Goal: Task Accomplishment & Management: Complete application form

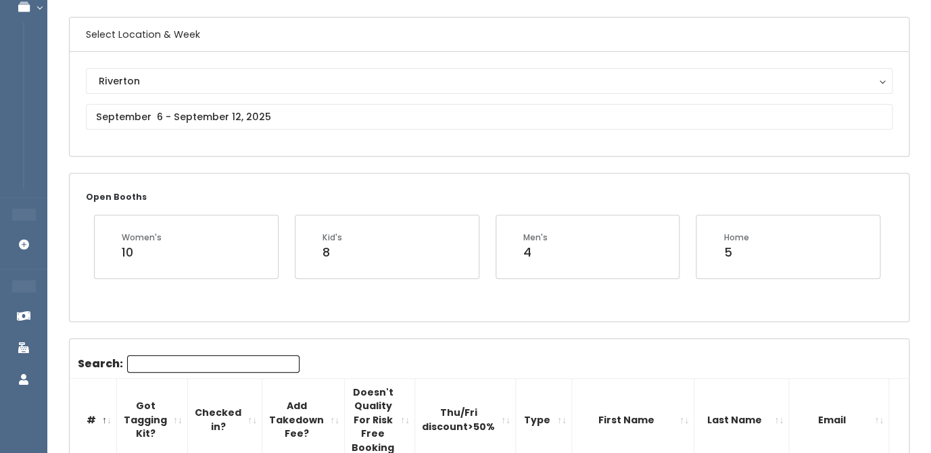
scroll to position [101, 0]
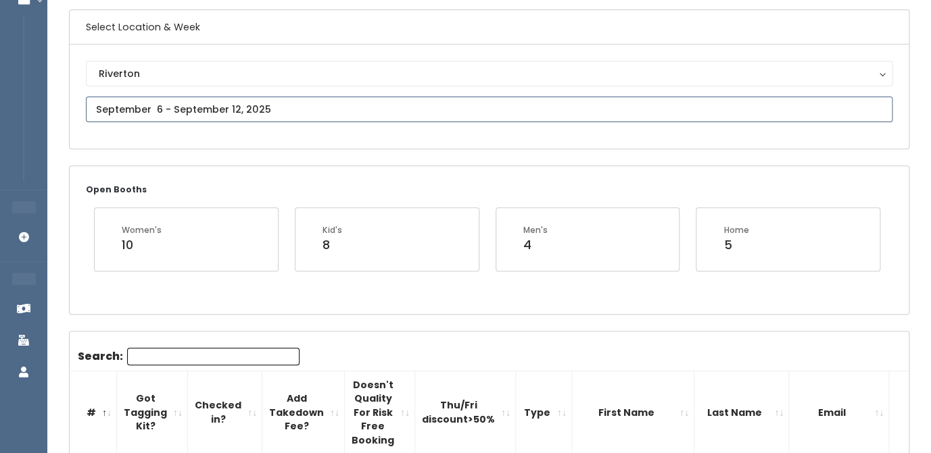
click at [286, 103] on input "text" at bounding box center [489, 110] width 806 height 26
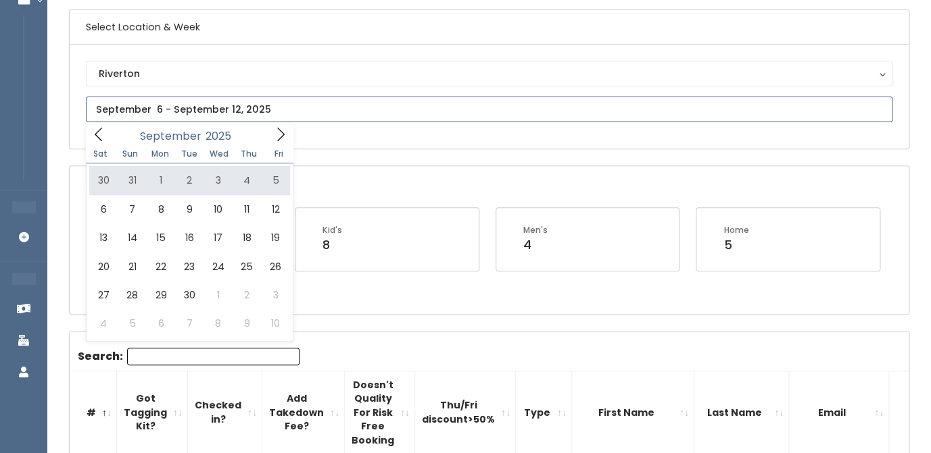
type input "August 30 to September 5"
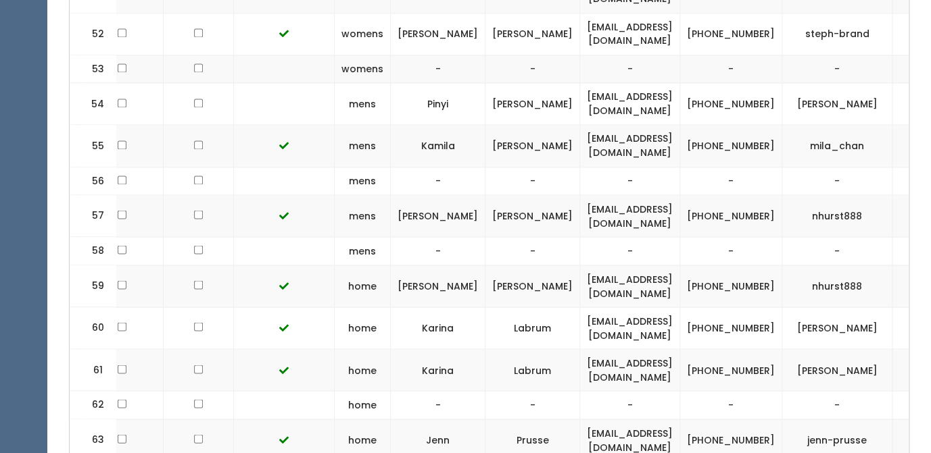
scroll to position [2665, 0]
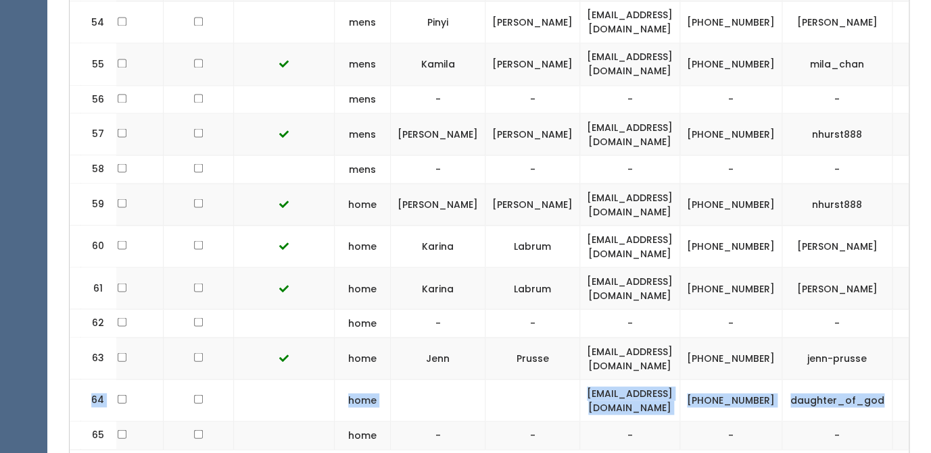
drag, startPoint x: 82, startPoint y: 274, endPoint x: 858, endPoint y: 314, distance: 776.9
click at [311, 337] on td at bounding box center [284, 358] width 101 height 42
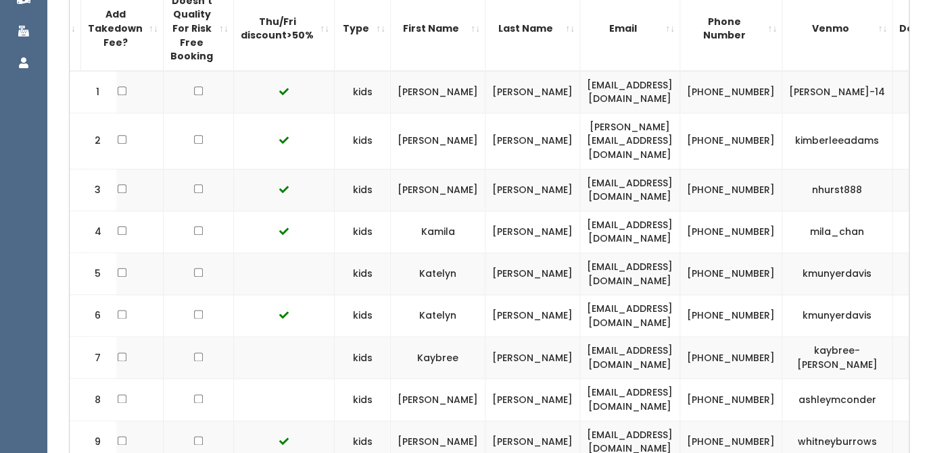
scroll to position [0, 0]
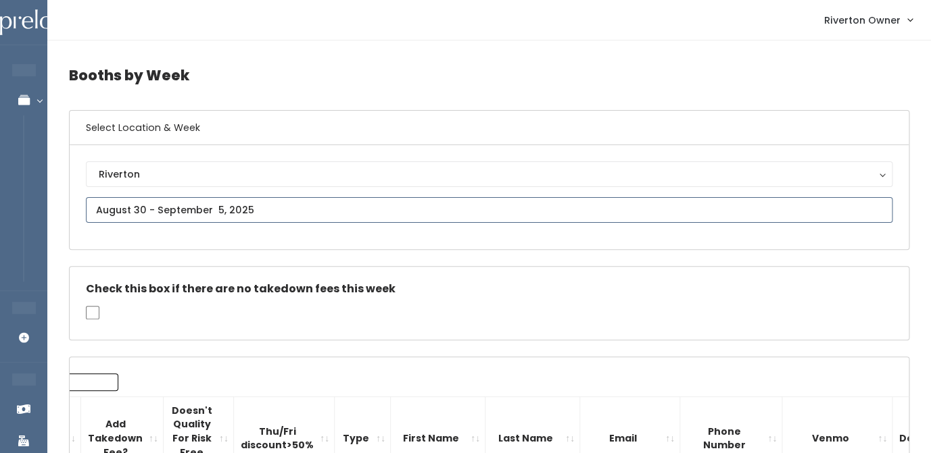
click at [266, 203] on input "text" at bounding box center [489, 210] width 806 height 26
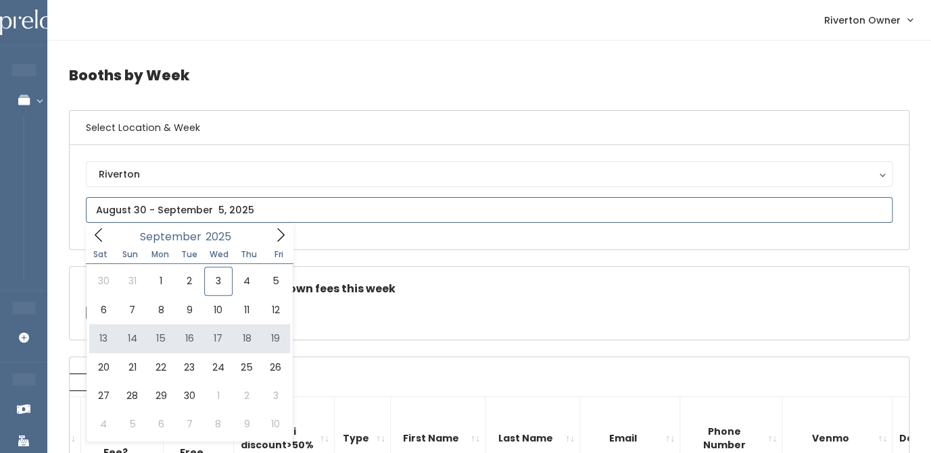
type input "[DATE] to [DATE]"
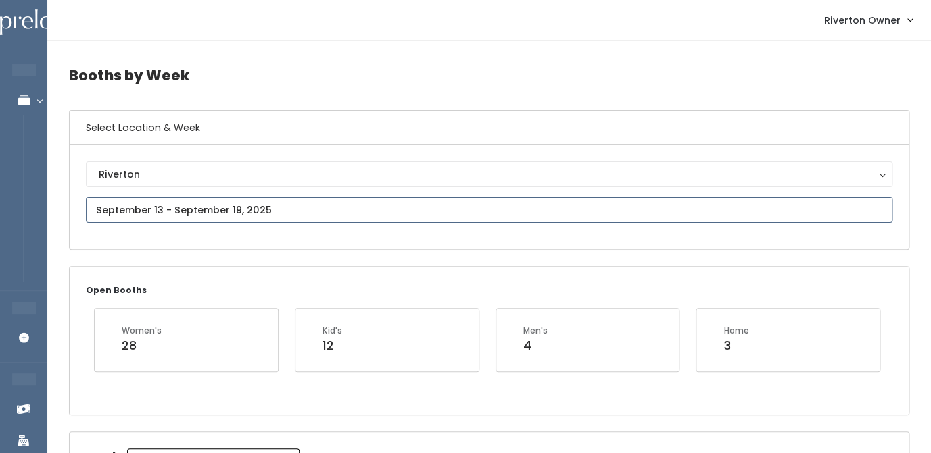
click at [200, 206] on input "text" at bounding box center [489, 210] width 806 height 26
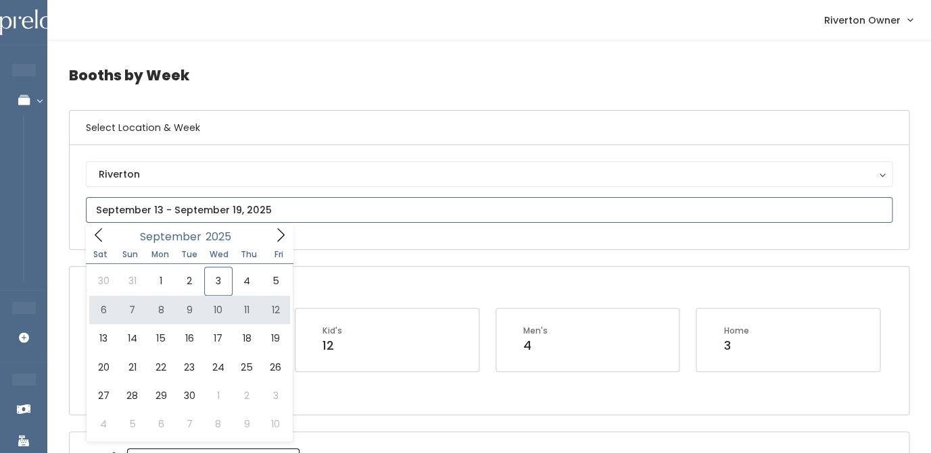
type input "September 6 to September 12"
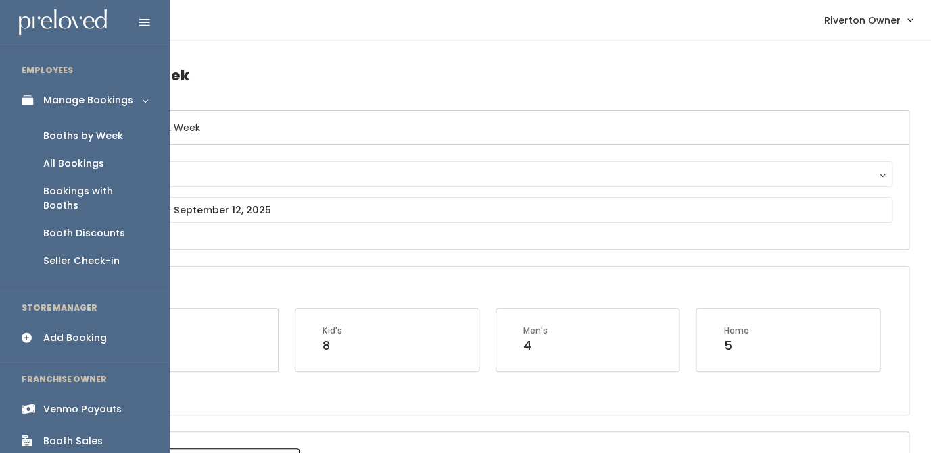
click at [74, 331] on div "Add Booking" at bounding box center [75, 338] width 64 height 14
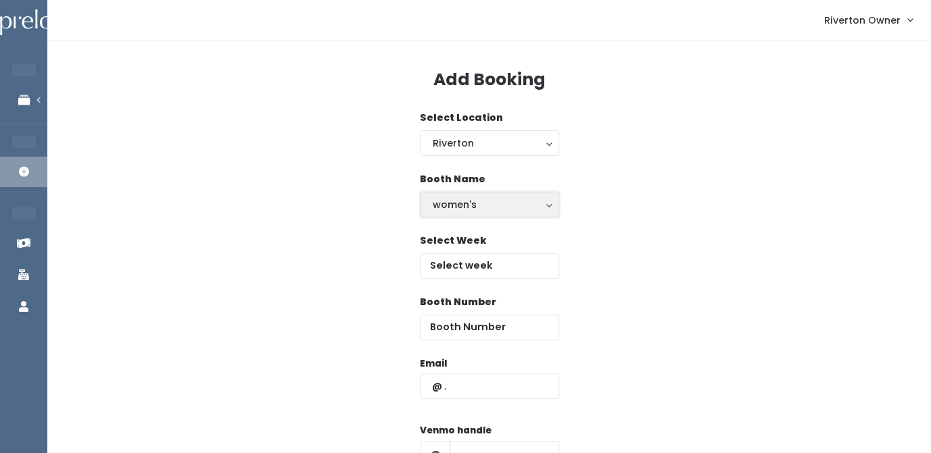
click at [516, 208] on div "women's" at bounding box center [490, 204] width 114 height 15
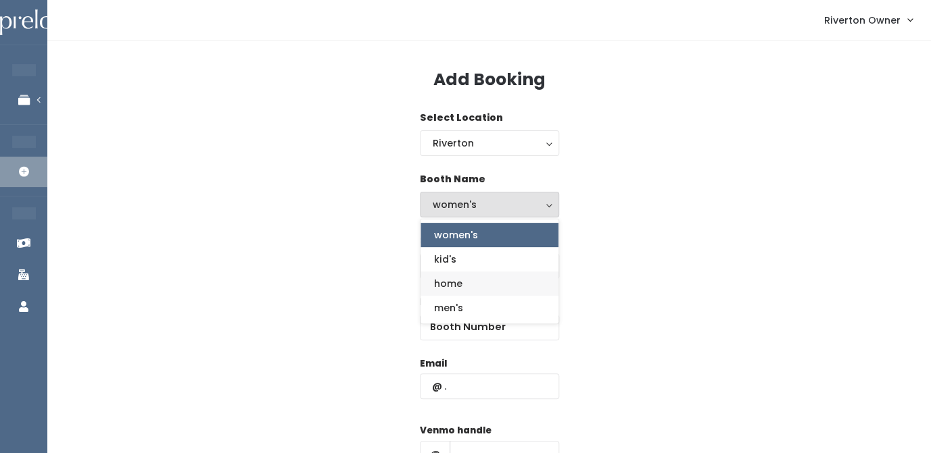
click at [486, 288] on link "home" at bounding box center [489, 284] width 138 height 24
select select "home"
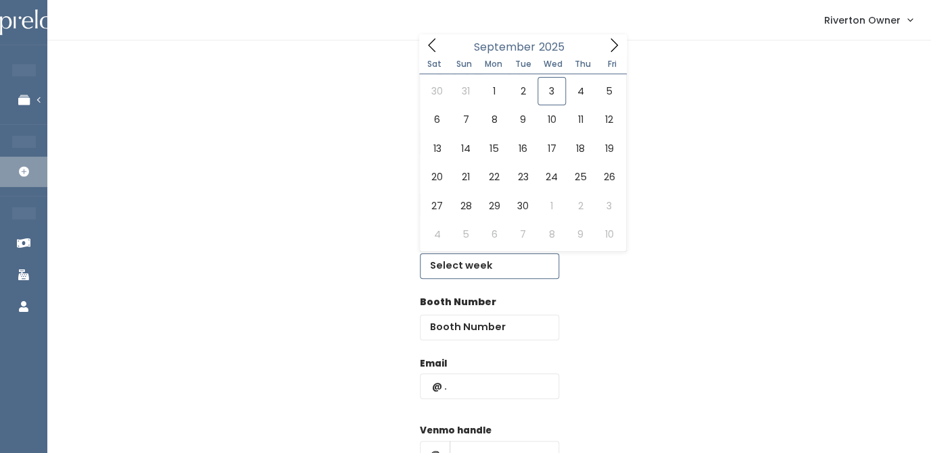
click at [487, 265] on input "text" at bounding box center [489, 266] width 139 height 26
type input "September 6 to September 12"
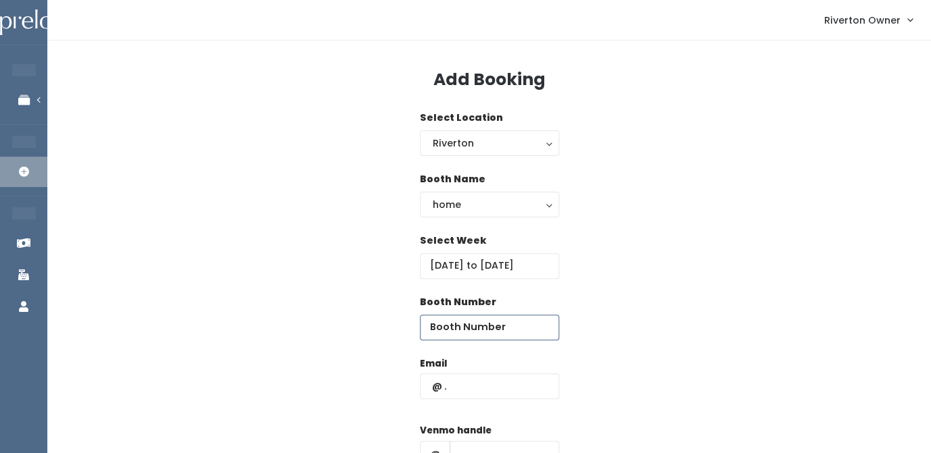
click at [476, 329] on input "number" at bounding box center [489, 328] width 139 height 26
type input "61"
click at [488, 391] on input "text" at bounding box center [489, 387] width 139 height 26
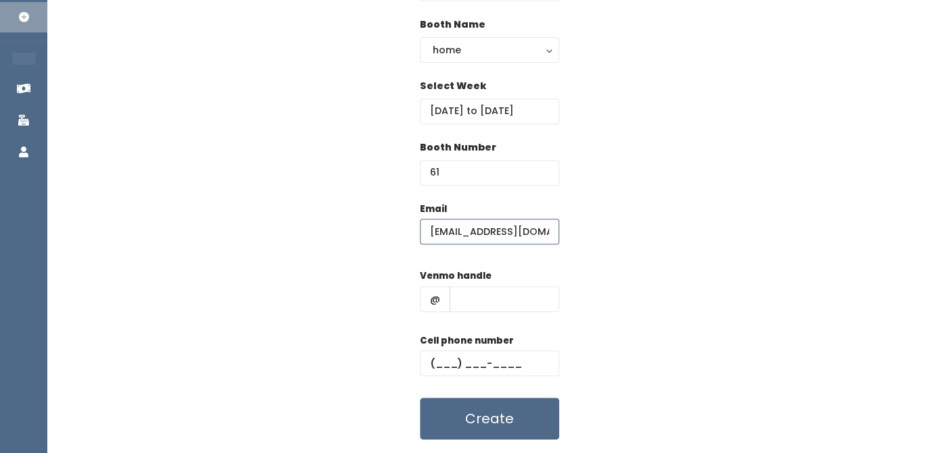
scroll to position [195, 0]
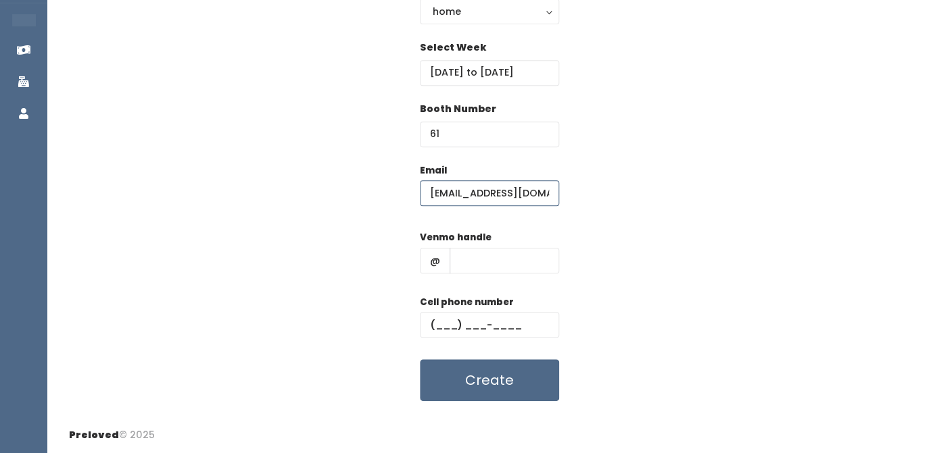
type input "[EMAIL_ADDRESS][DOMAIN_NAME]"
click at [485, 258] on input "text" at bounding box center [503, 261] width 109 height 26
type input "destricuartas"
click at [453, 327] on input "text" at bounding box center [489, 325] width 139 height 26
type input "[PHONE_NUMBER]"
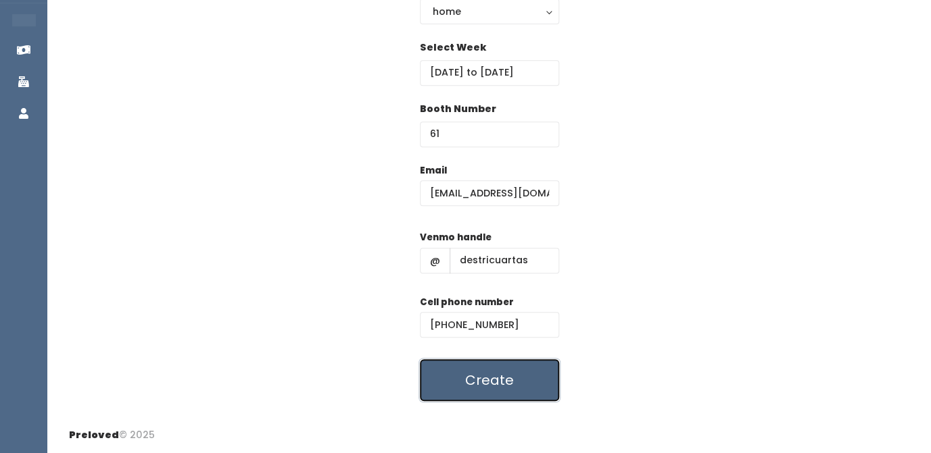
click at [504, 387] on button "Create" at bounding box center [489, 381] width 139 height 42
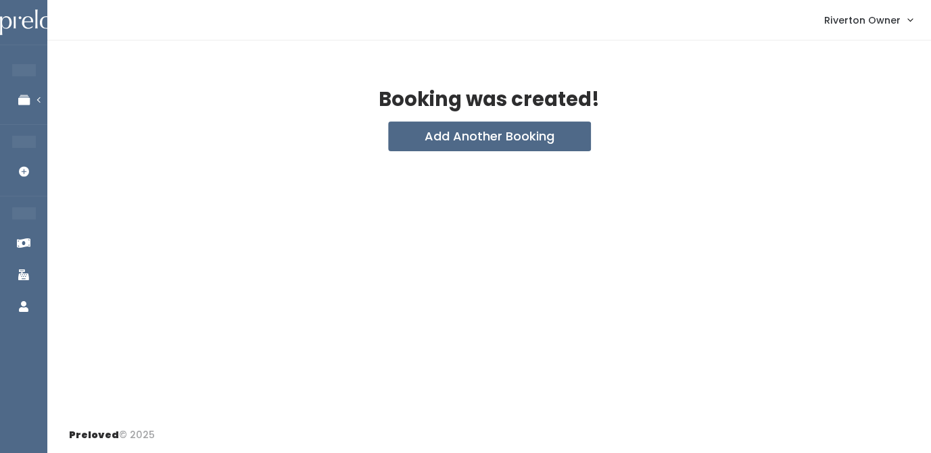
click at [856, 24] on span "Riverton Owner" at bounding box center [862, 20] width 76 height 15
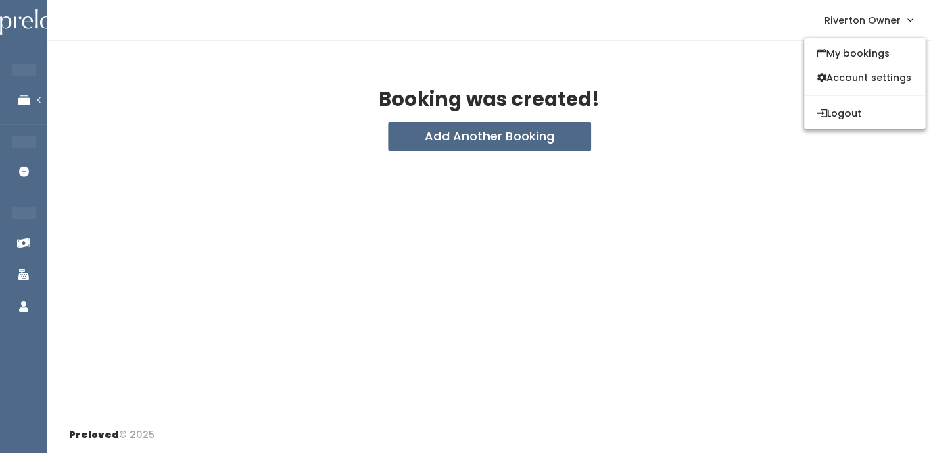
click at [664, 75] on div "Booking was created! Add Another Booking" at bounding box center [488, 229] width 883 height 377
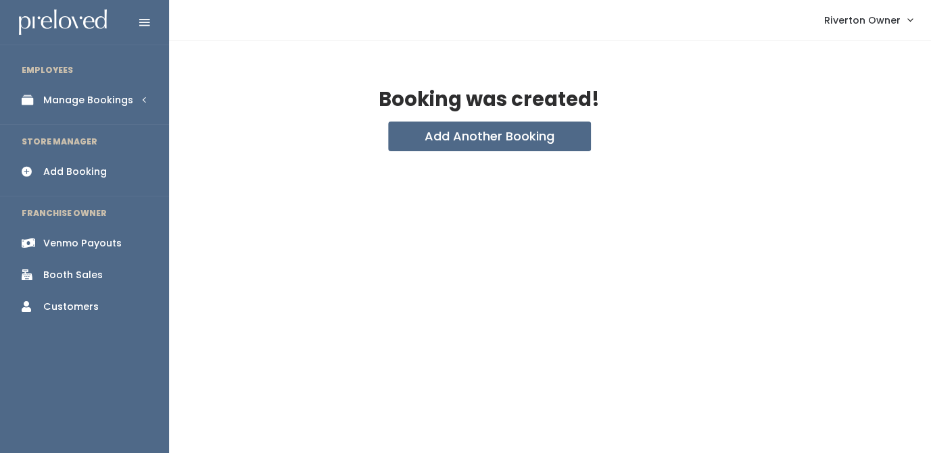
click at [87, 109] on link "Manage Bookings" at bounding box center [84, 100] width 169 height 30
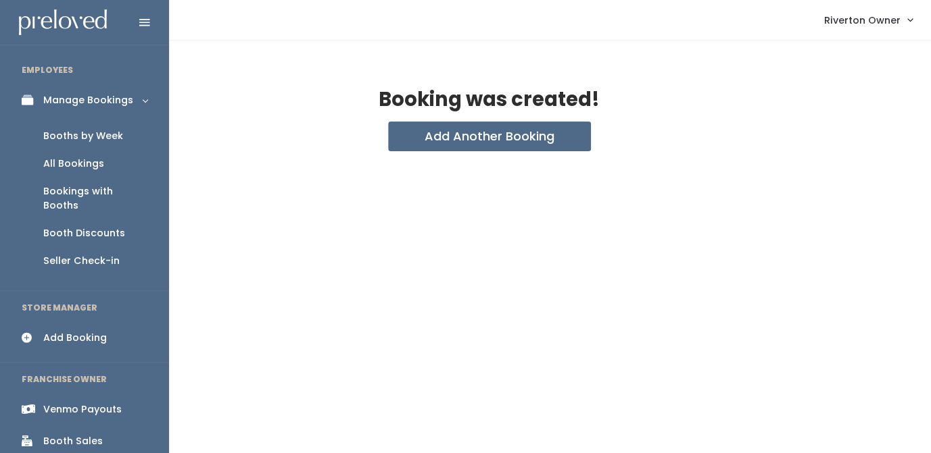
click at [88, 134] on div "Booths by Week" at bounding box center [83, 136] width 80 height 14
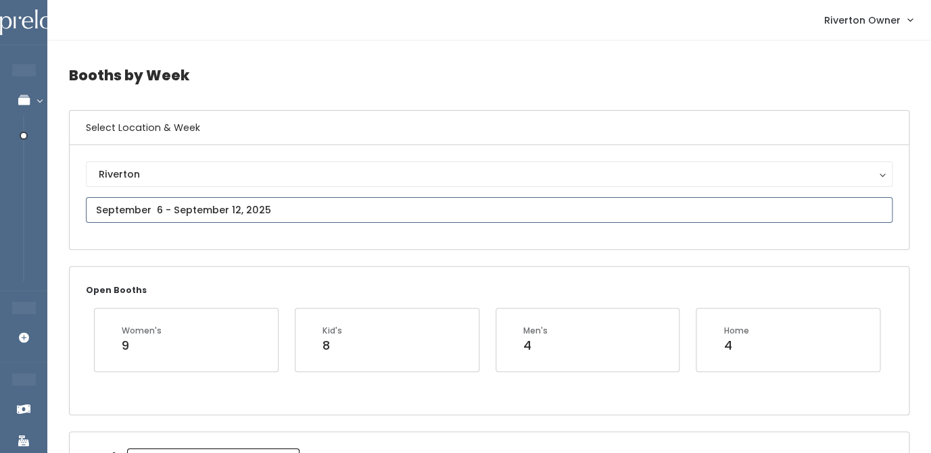
click at [227, 220] on input "text" at bounding box center [489, 210] width 806 height 26
type input "September 13 to September 19"
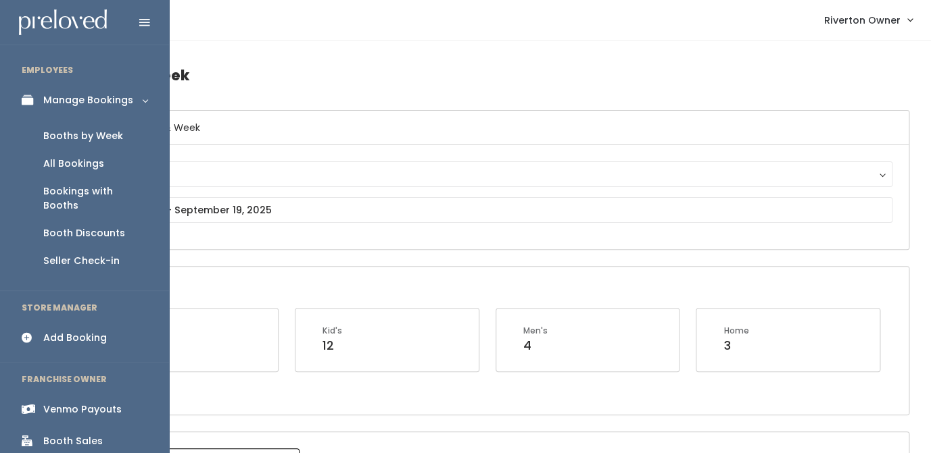
click at [67, 331] on div "Add Booking" at bounding box center [75, 338] width 64 height 14
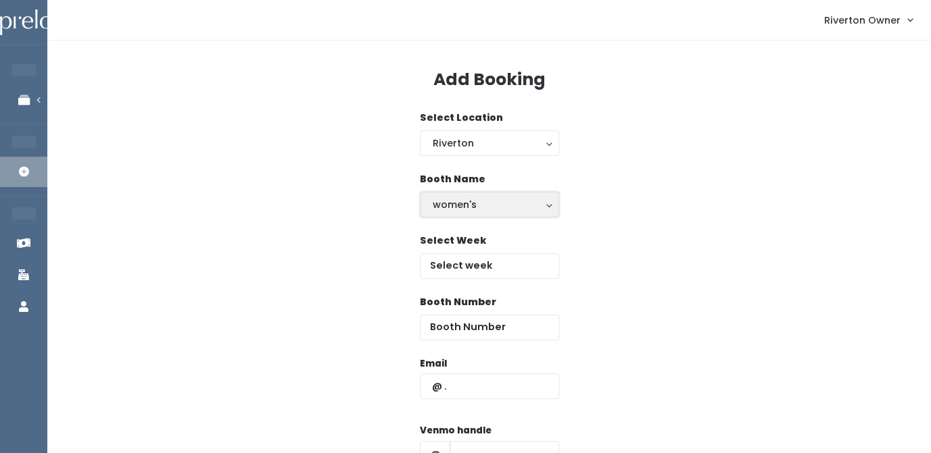
click at [474, 203] on div "women's" at bounding box center [490, 204] width 114 height 15
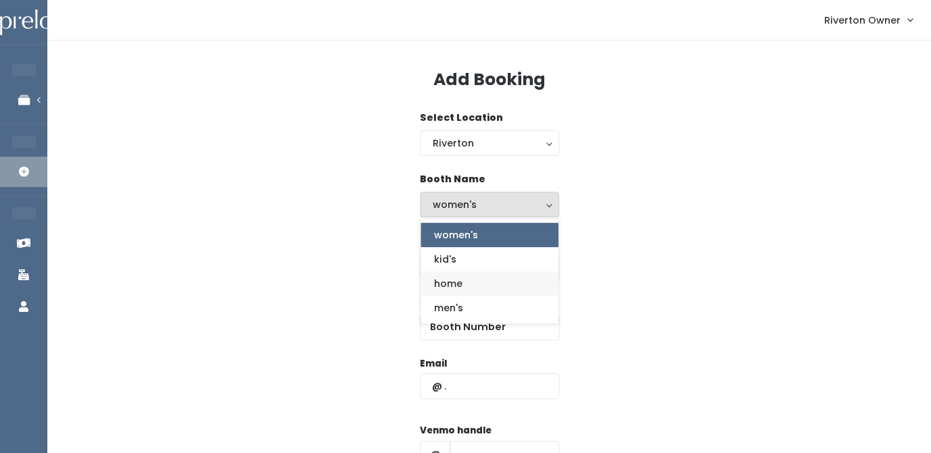
click at [473, 289] on link "home" at bounding box center [489, 284] width 138 height 24
select select "home"
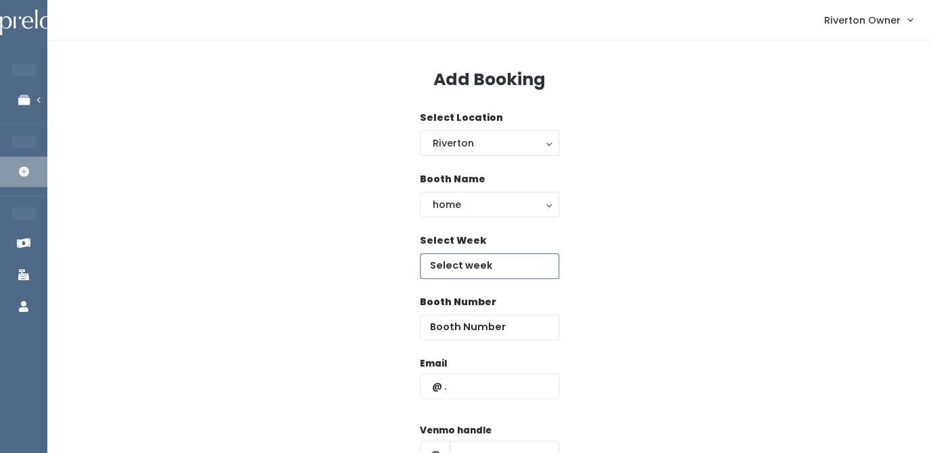
click at [483, 267] on input "text" at bounding box center [489, 266] width 139 height 26
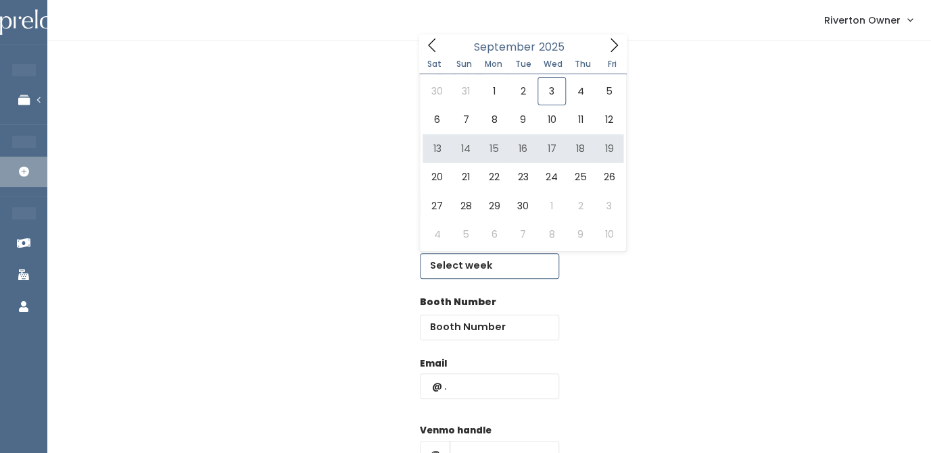
type input "September 13 to September 19"
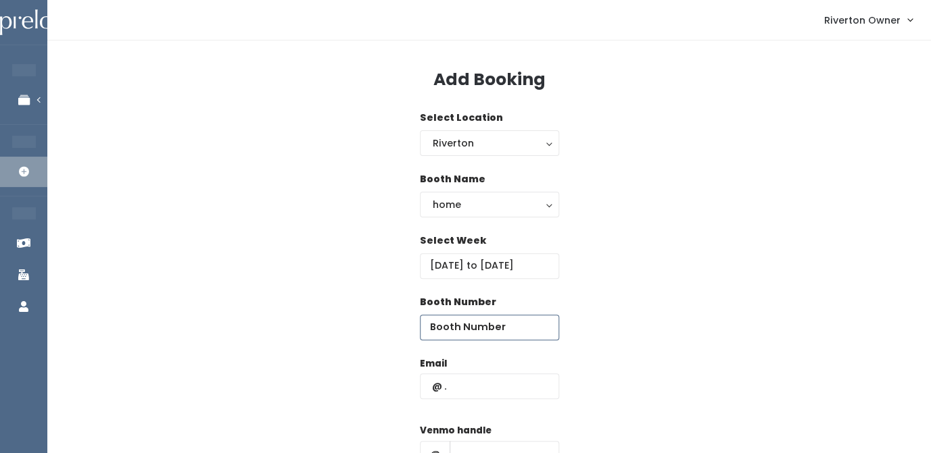
click at [485, 331] on input "number" at bounding box center [489, 328] width 139 height 26
type input "61"
click at [467, 391] on input "text" at bounding box center [489, 387] width 139 height 26
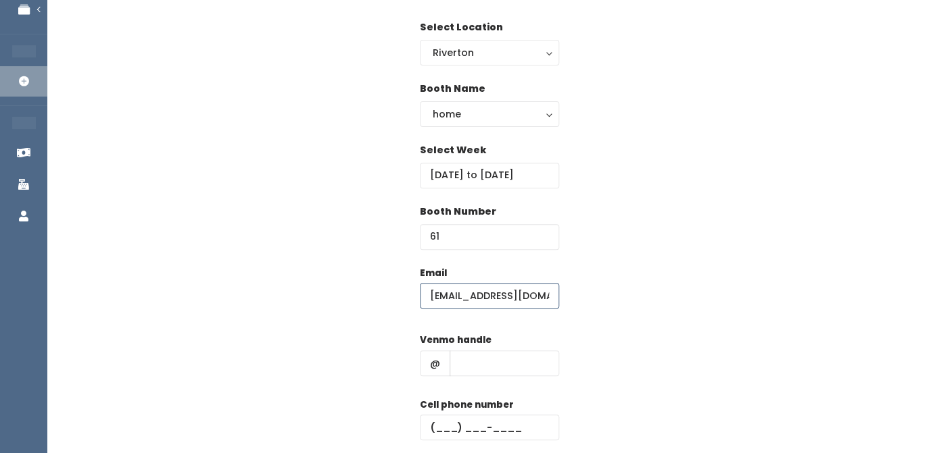
scroll to position [117, 0]
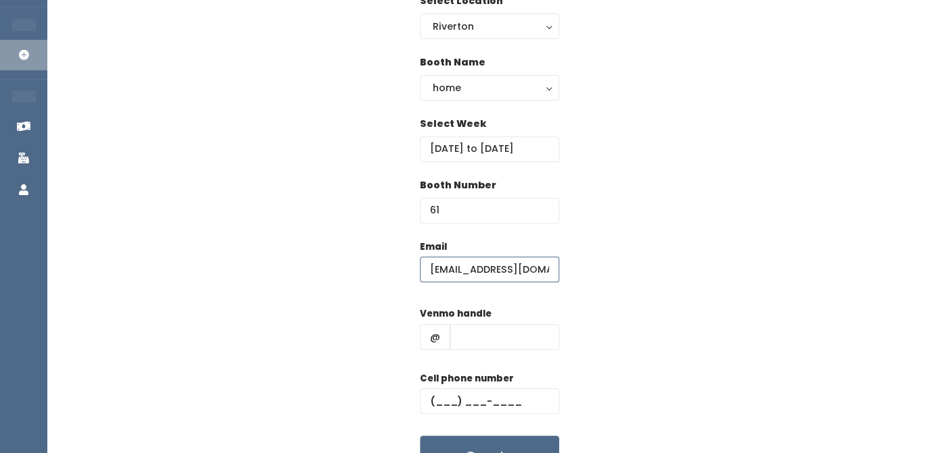
type input "[EMAIL_ADDRESS][DOMAIN_NAME]"
click at [482, 343] on input "text" at bounding box center [503, 337] width 109 height 26
type input "destricuartas"
click at [454, 399] on input "text" at bounding box center [489, 402] width 139 height 26
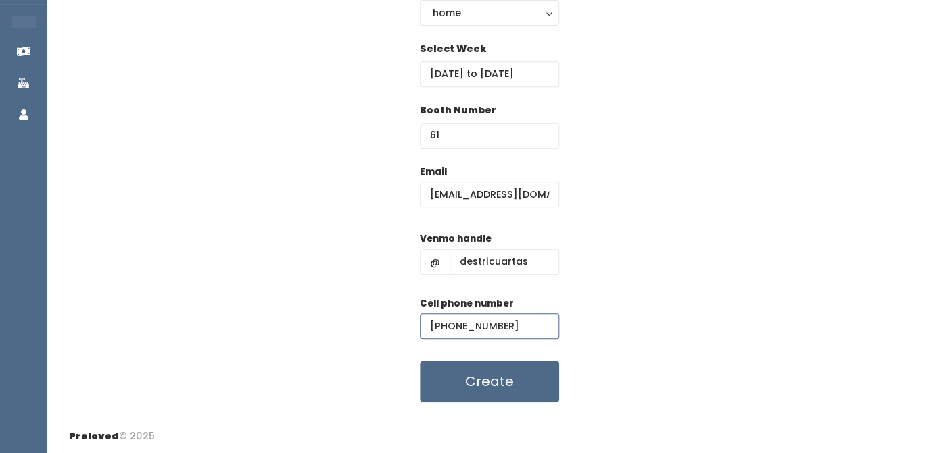
scroll to position [195, 0]
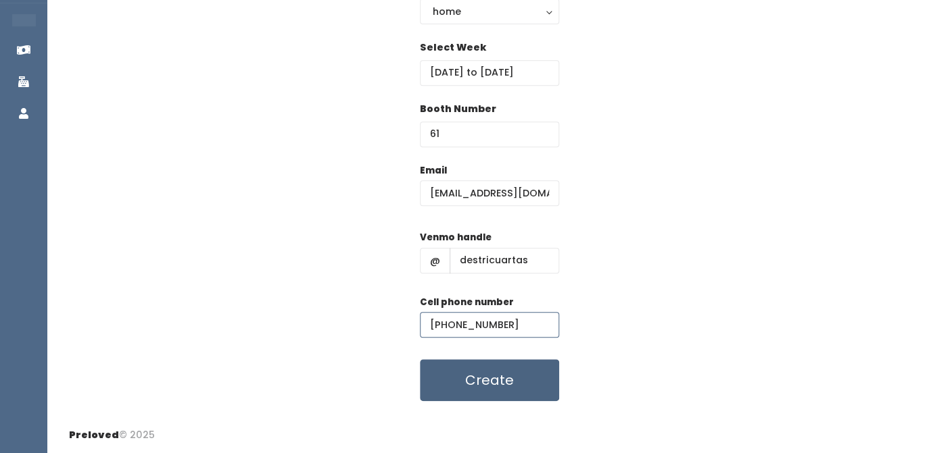
type input "[PHONE_NUMBER]"
click at [481, 373] on button "Create" at bounding box center [489, 381] width 139 height 42
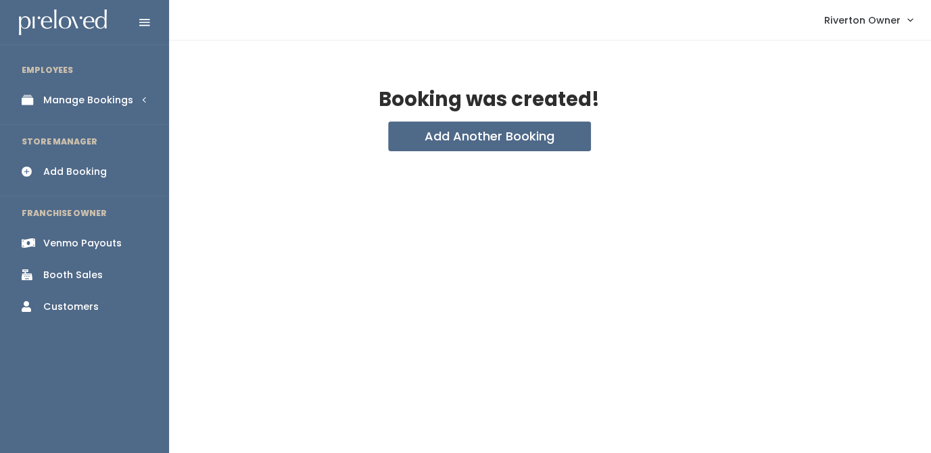
click at [66, 99] on div "Manage Bookings" at bounding box center [88, 100] width 90 height 14
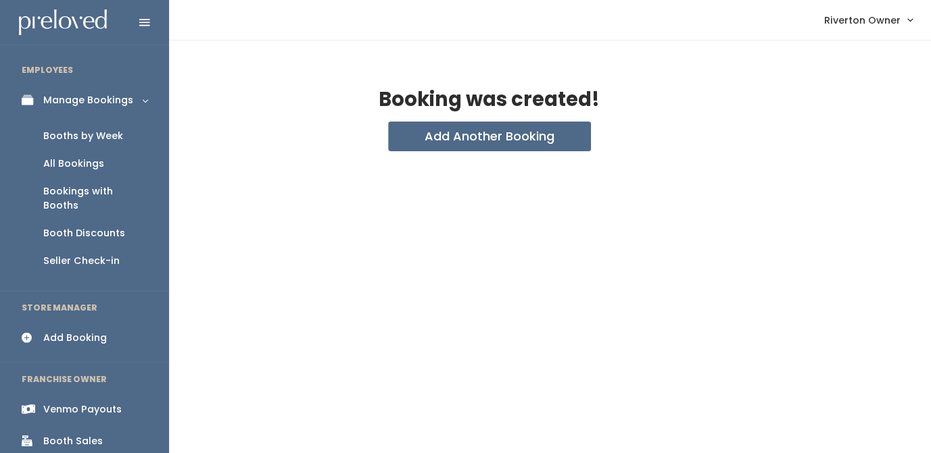
click at [68, 138] on div "Booths by Week" at bounding box center [83, 136] width 80 height 14
